Goal: Navigation & Orientation: Understand site structure

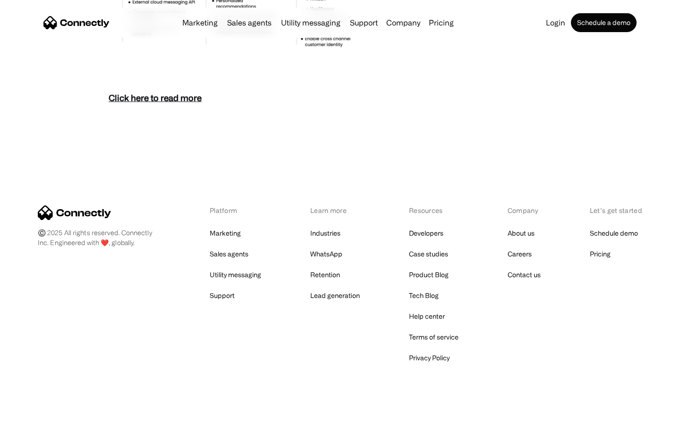
scroll to position [4097, 0]
